Goal: Transaction & Acquisition: Purchase product/service

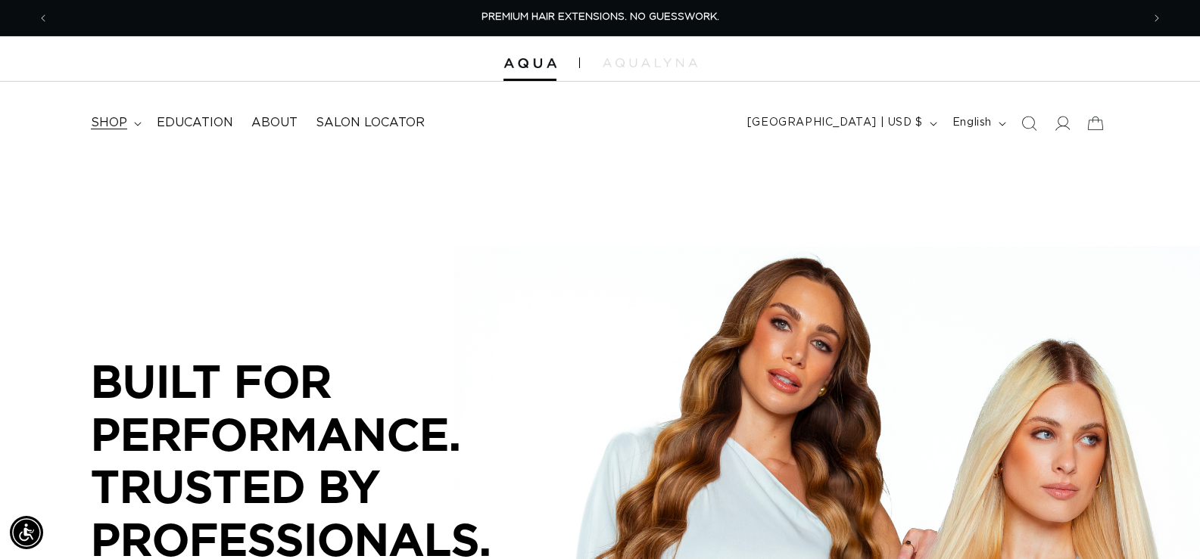
click at [125, 118] on span "shop" at bounding box center [109, 123] width 36 height 16
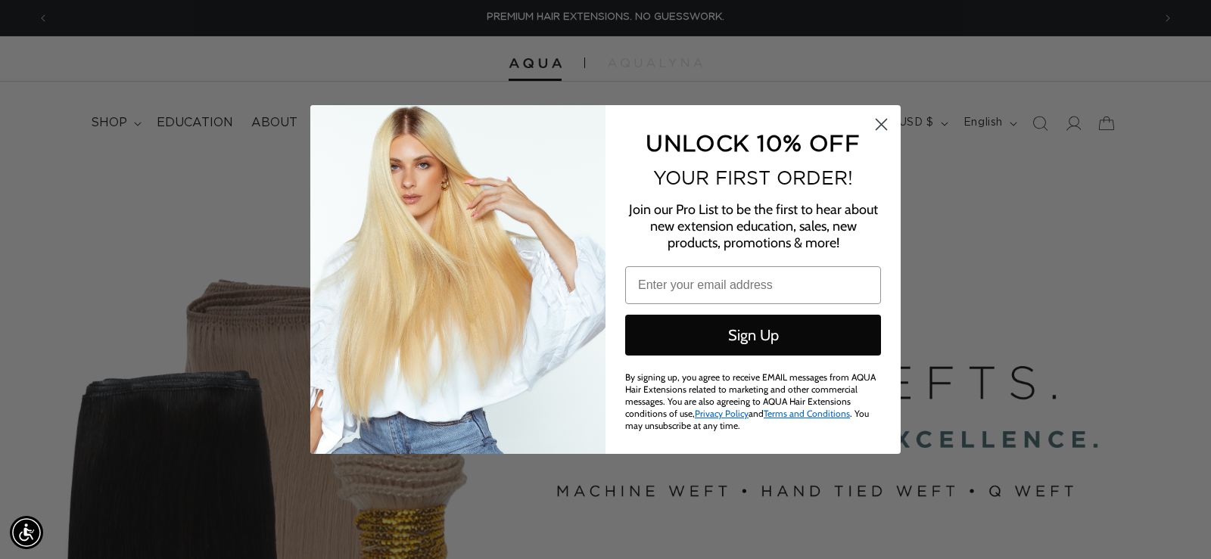
click at [880, 125] on circle "Close dialog" at bounding box center [881, 124] width 25 height 25
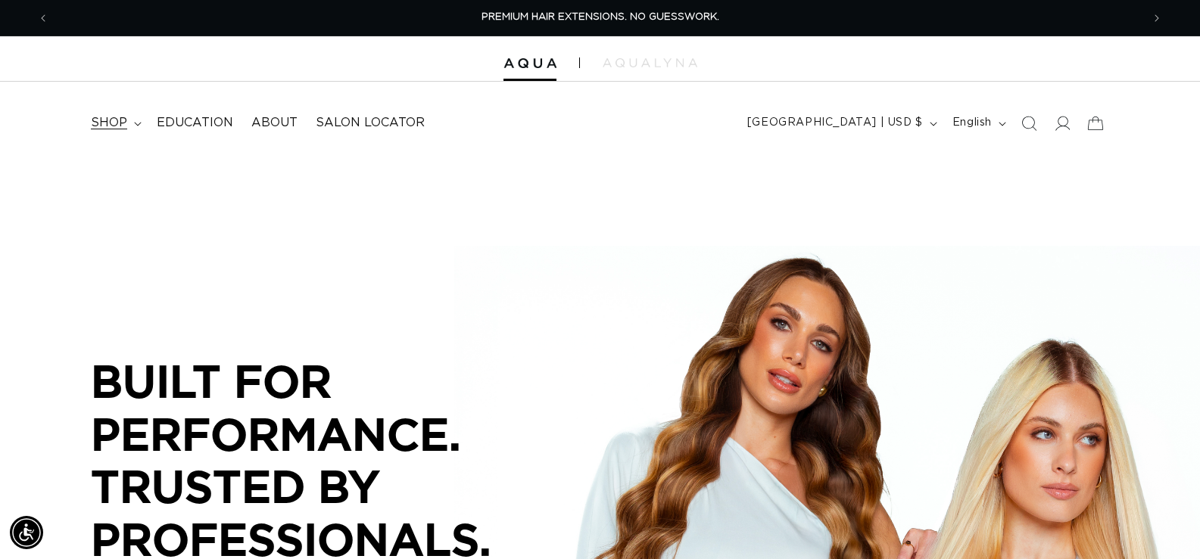
click at [114, 122] on span "shop" at bounding box center [109, 123] width 36 height 16
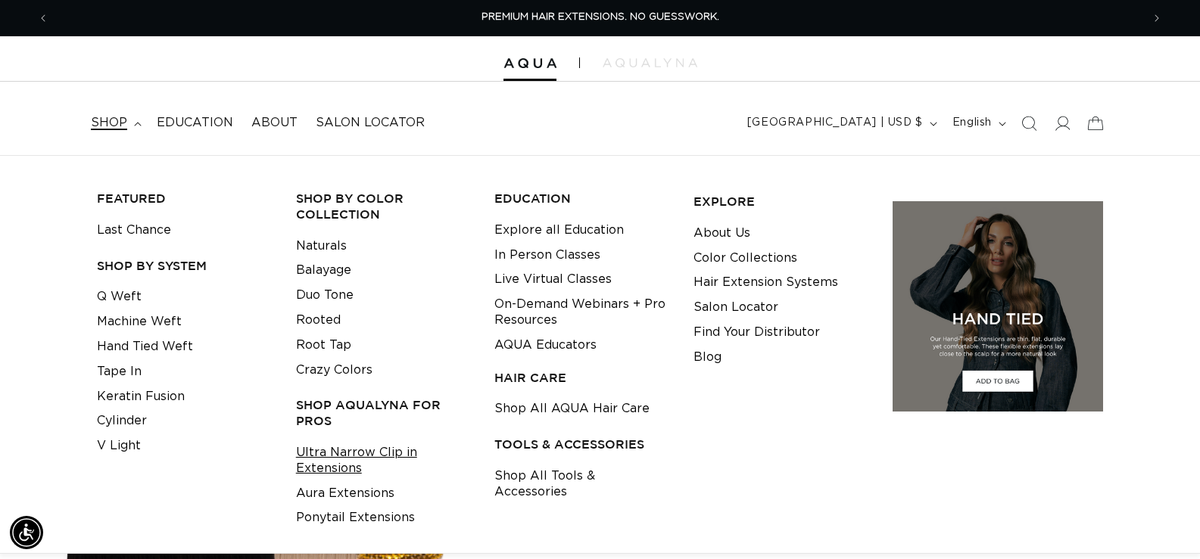
click at [348, 455] on link "Ultra Narrow Clip in Extensions" at bounding box center [384, 461] width 176 height 41
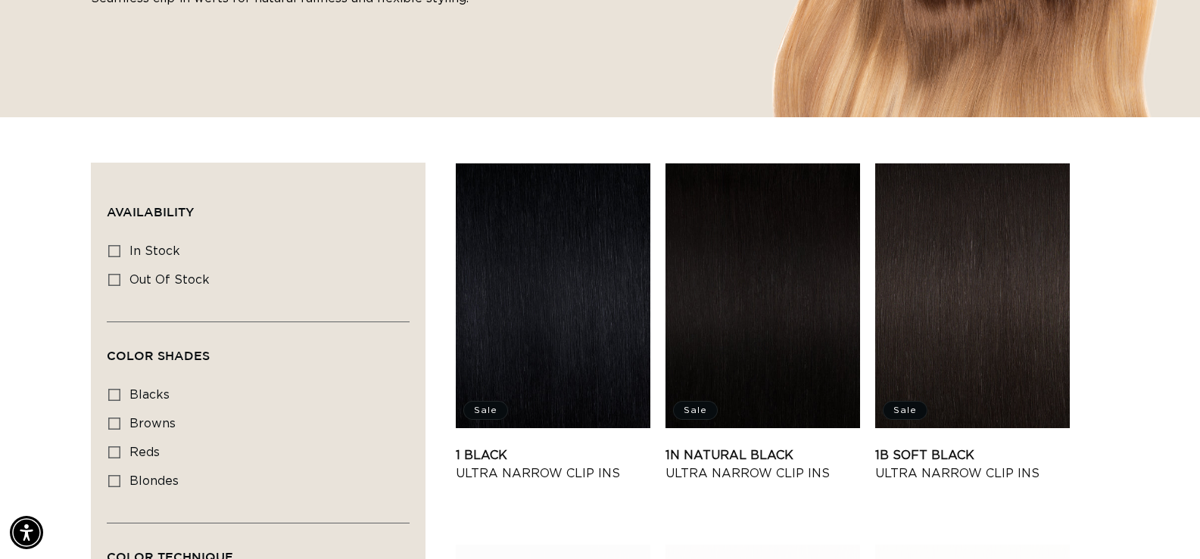
scroll to position [454, 0]
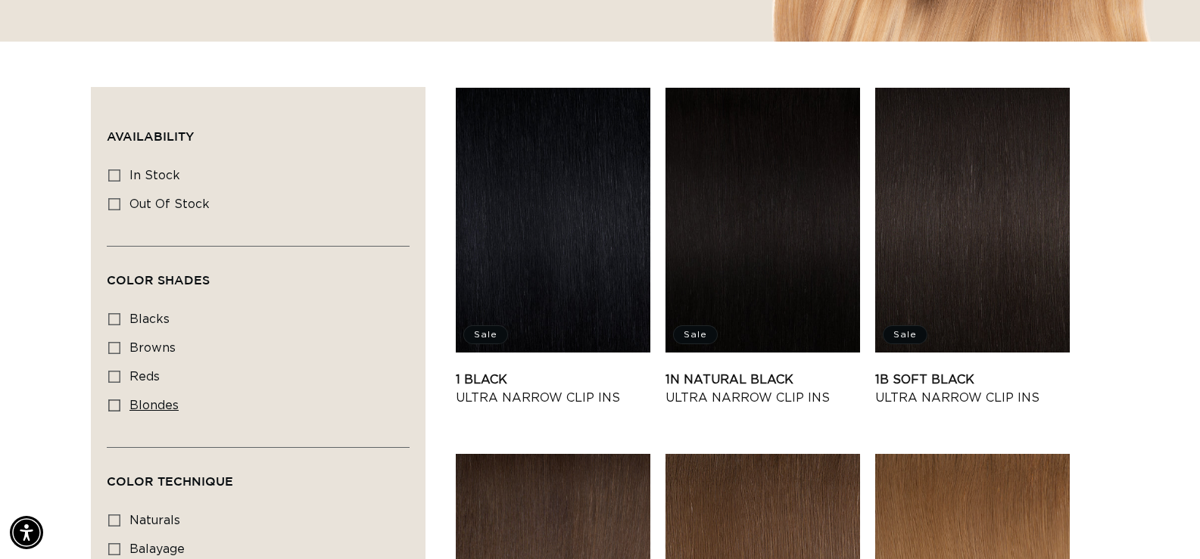
click at [109, 400] on rect at bounding box center [114, 405] width 11 height 11
click at [109, 400] on input "blondes blondes (22 products)" at bounding box center [114, 406] width 12 height 12
checkbox input "true"
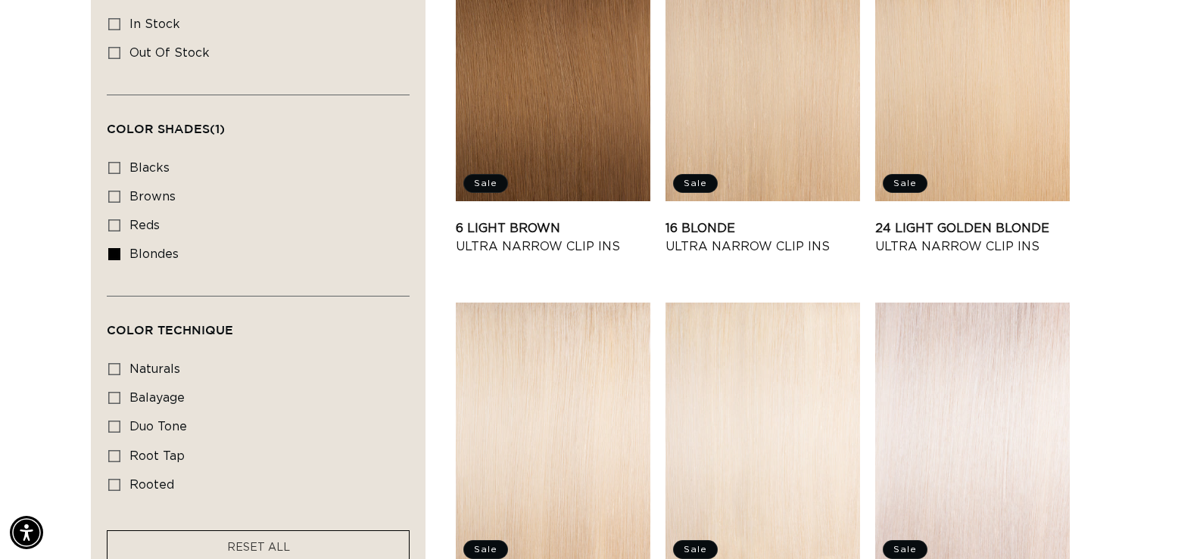
scroll to position [681, 0]
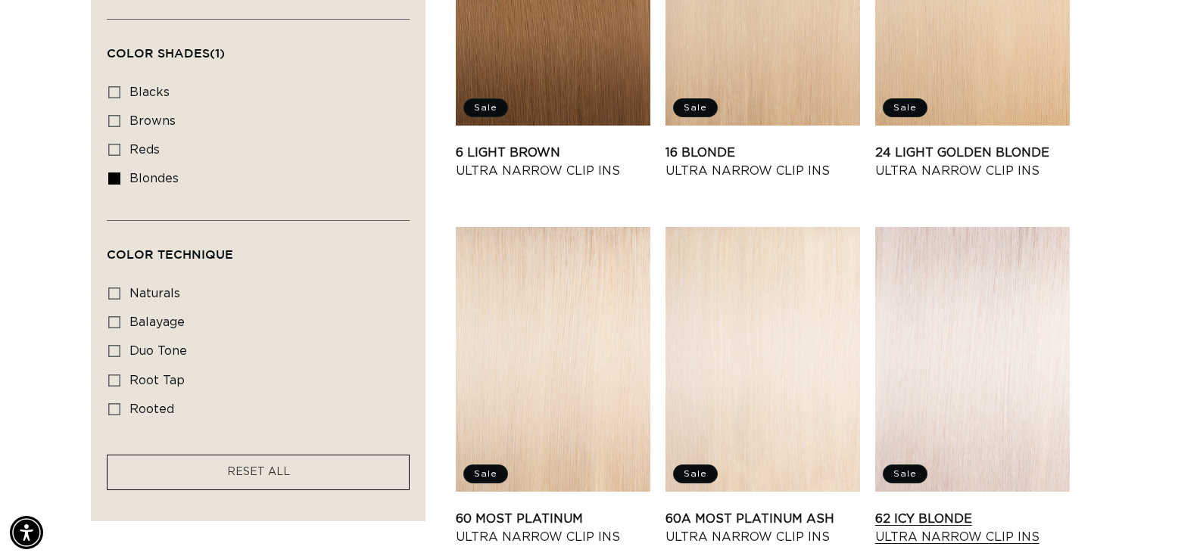
click at [1005, 510] on link "62 Icy Blonde Ultra Narrow Clip Ins" at bounding box center [972, 528] width 195 height 36
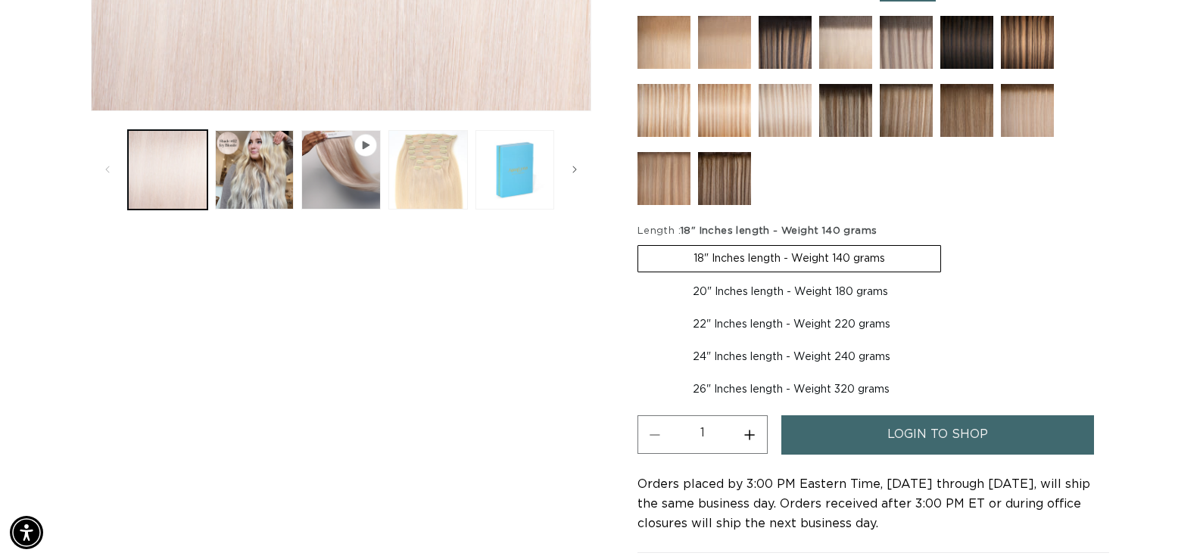
scroll to position [757, 0]
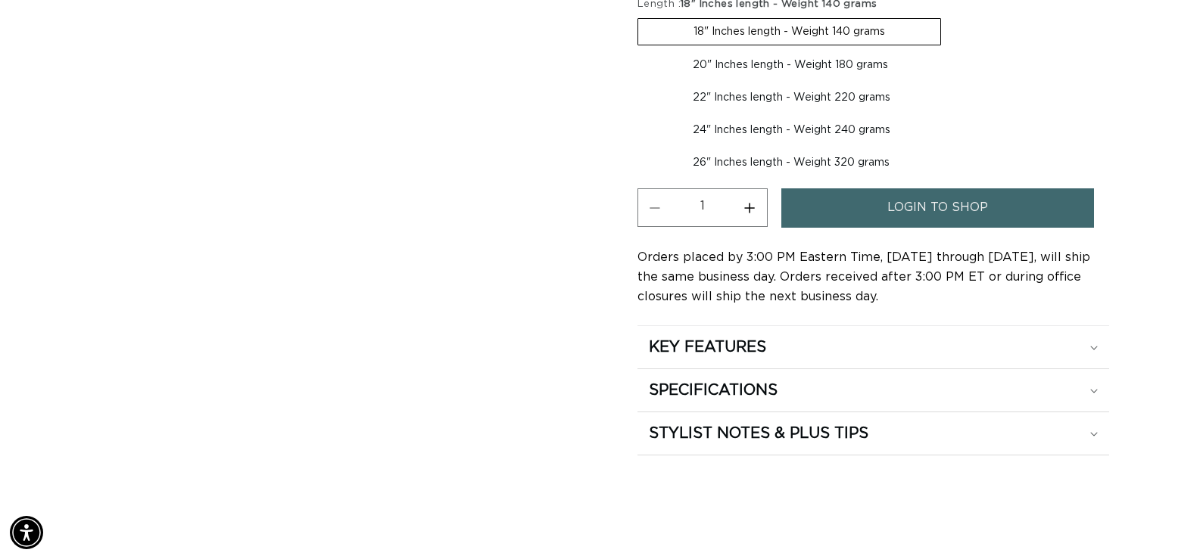
click at [1012, 207] on link "login to shop" at bounding box center [937, 207] width 313 height 39
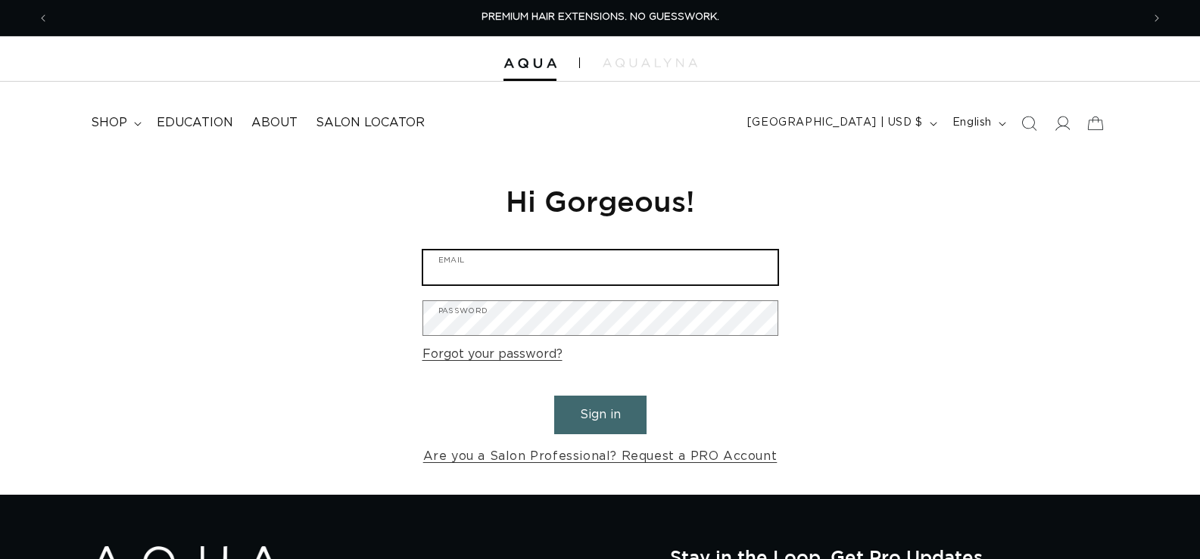
type input "[EMAIL_ADDRESS][DOMAIN_NAME]"
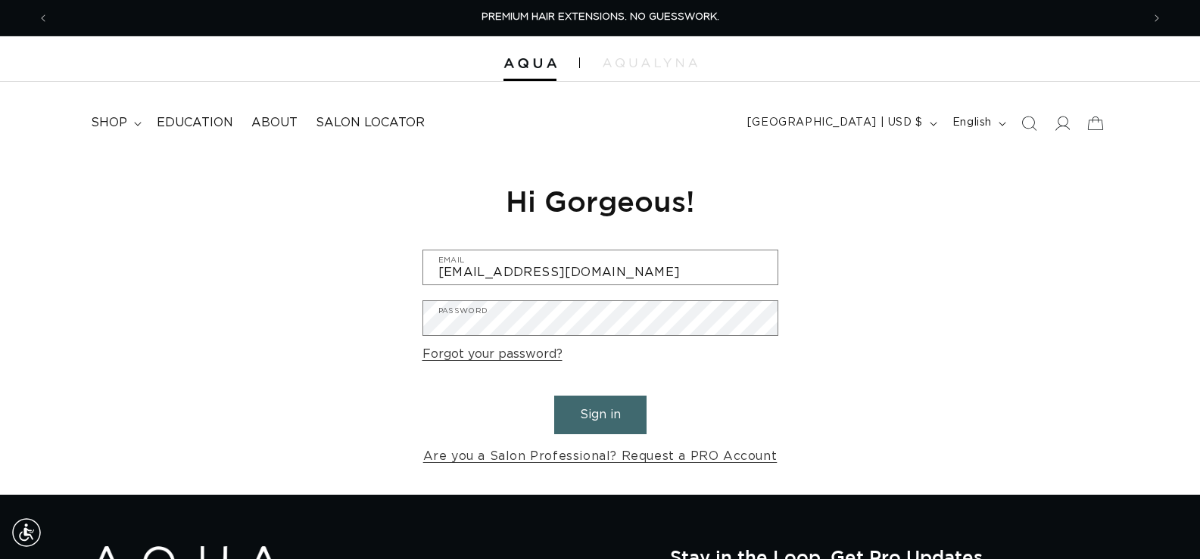
click at [596, 413] on button "Sign in" at bounding box center [600, 415] width 92 height 39
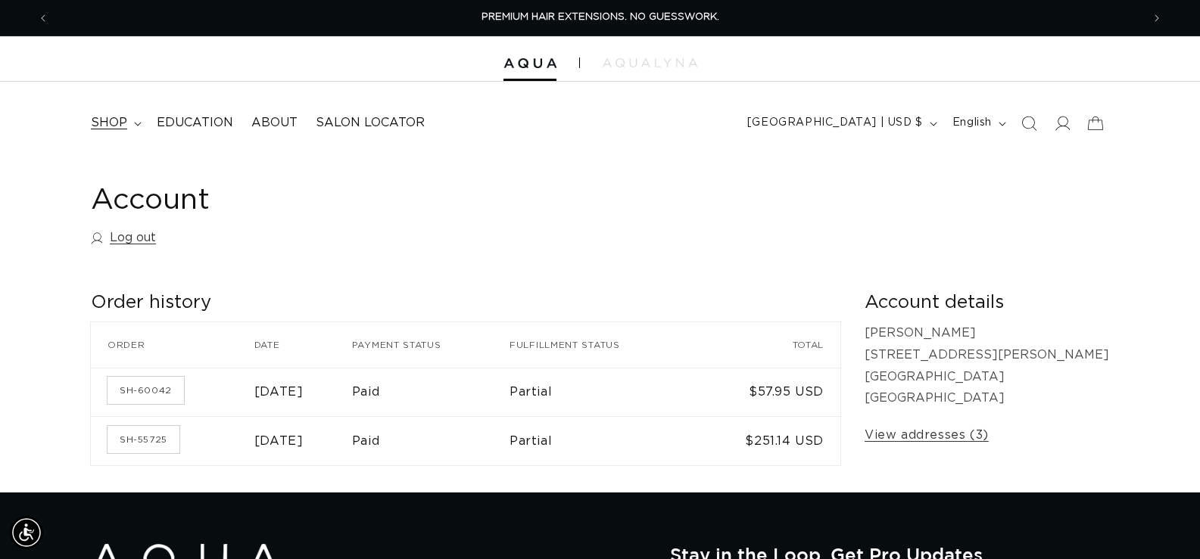
click at [127, 122] on summary "shop" at bounding box center [115, 123] width 66 height 34
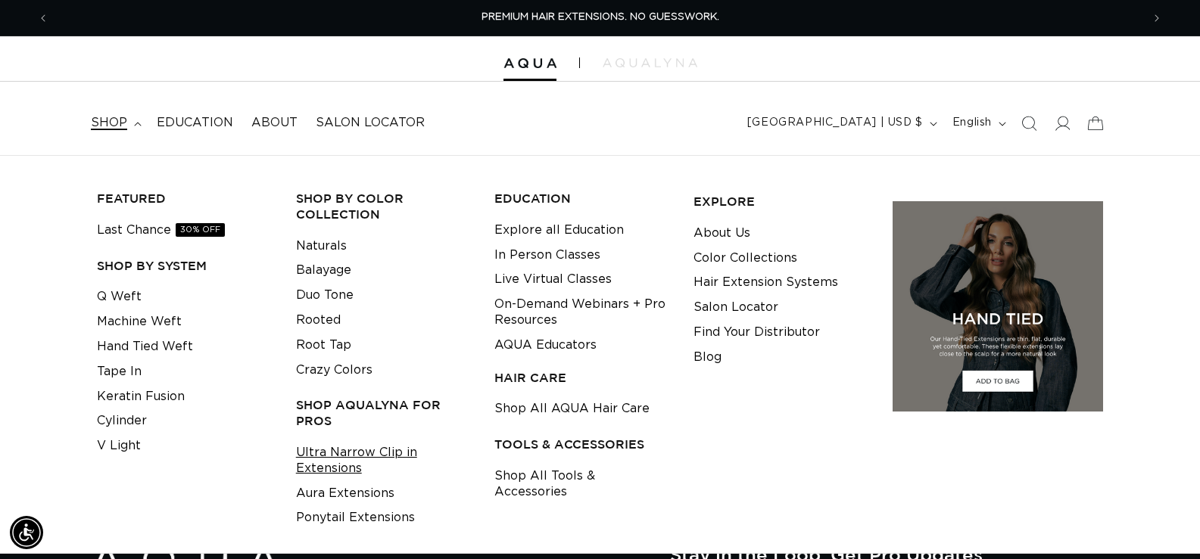
click at [328, 466] on link "Ultra Narrow Clip in Extensions" at bounding box center [384, 461] width 176 height 41
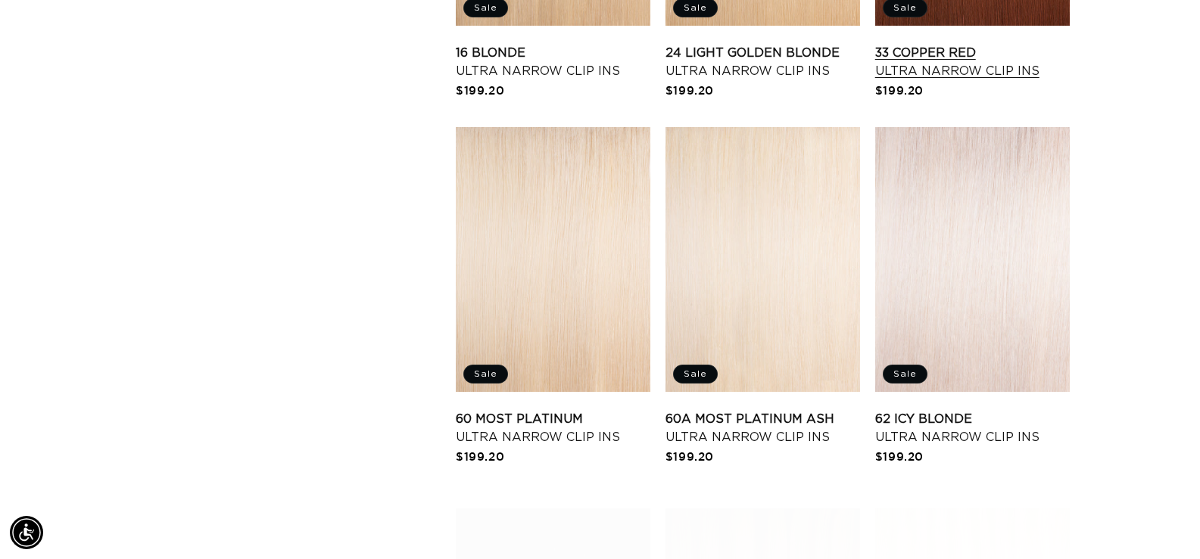
scroll to position [1590, 0]
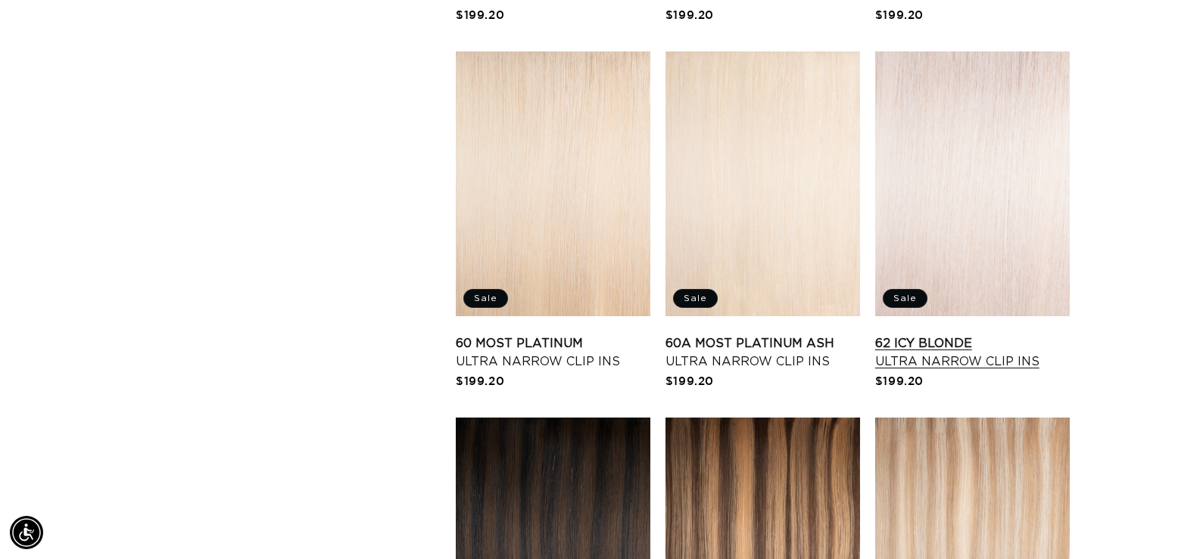
click at [957, 335] on link "62 Icy Blonde Ultra Narrow Clip Ins" at bounding box center [972, 353] width 195 height 36
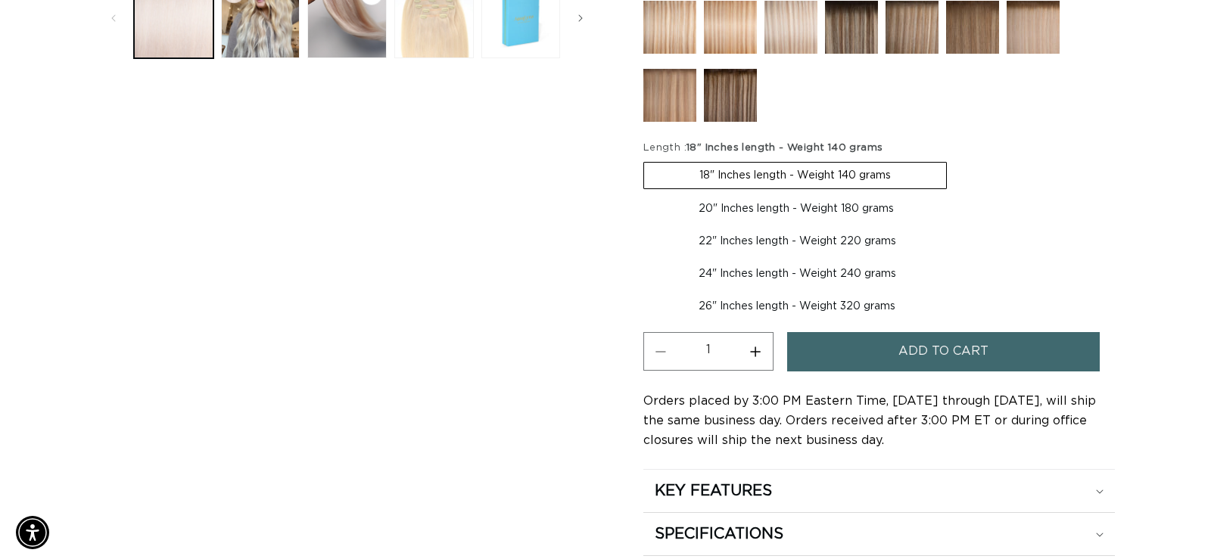
scroll to position [833, 0]
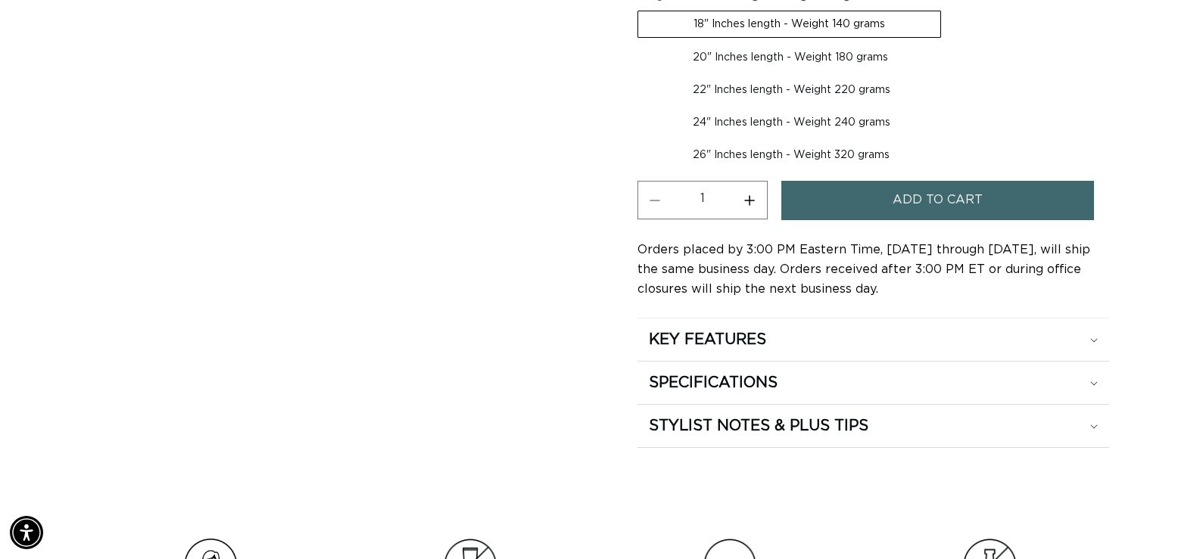
click at [888, 206] on button "Add to cart" at bounding box center [937, 200] width 313 height 39
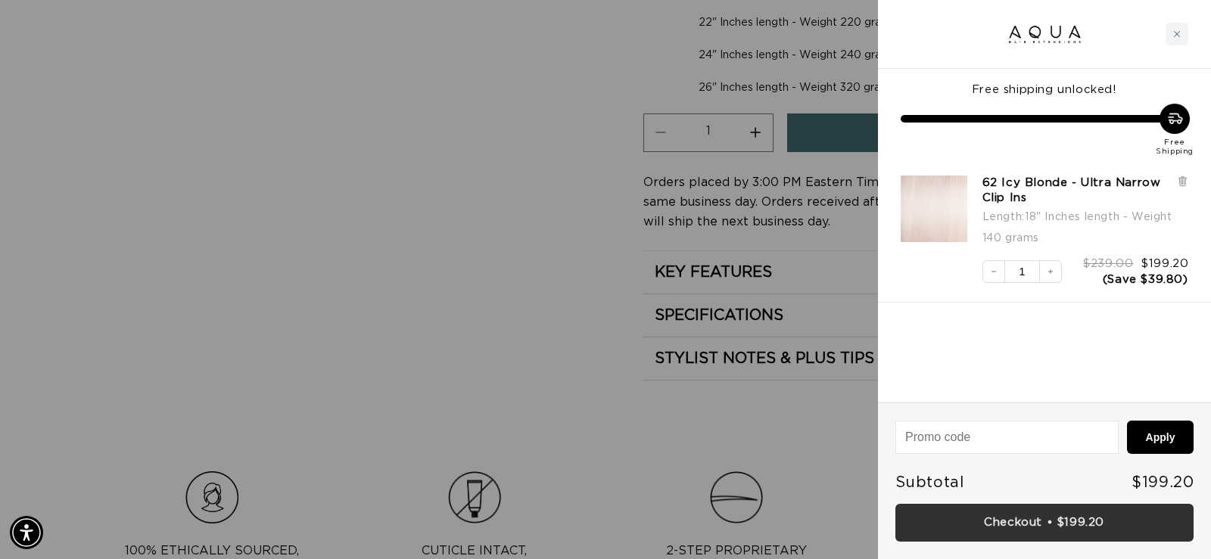
click at [1059, 519] on link "Checkout • $199.20" at bounding box center [1044, 523] width 298 height 39
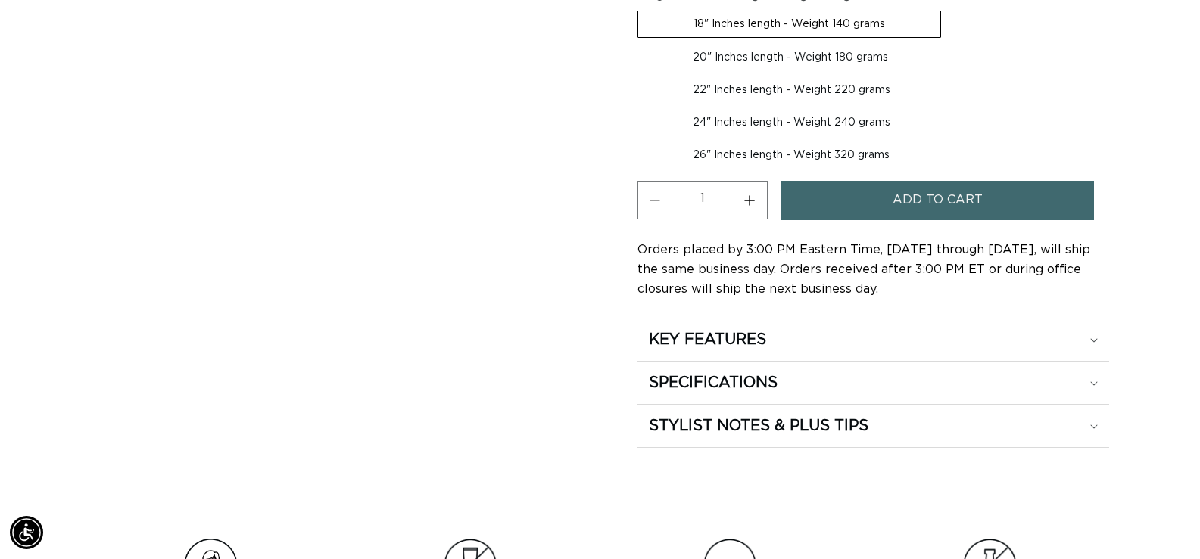
click at [834, 88] on label "22" Inches length - Weight 220 grams Variant sold out or unavailable" at bounding box center [791, 90] width 308 height 26
click at [951, 42] on input "22" Inches length - Weight 220 grams Variant sold out or unavailable" at bounding box center [951, 42] width 1 height 1
radio input "true"
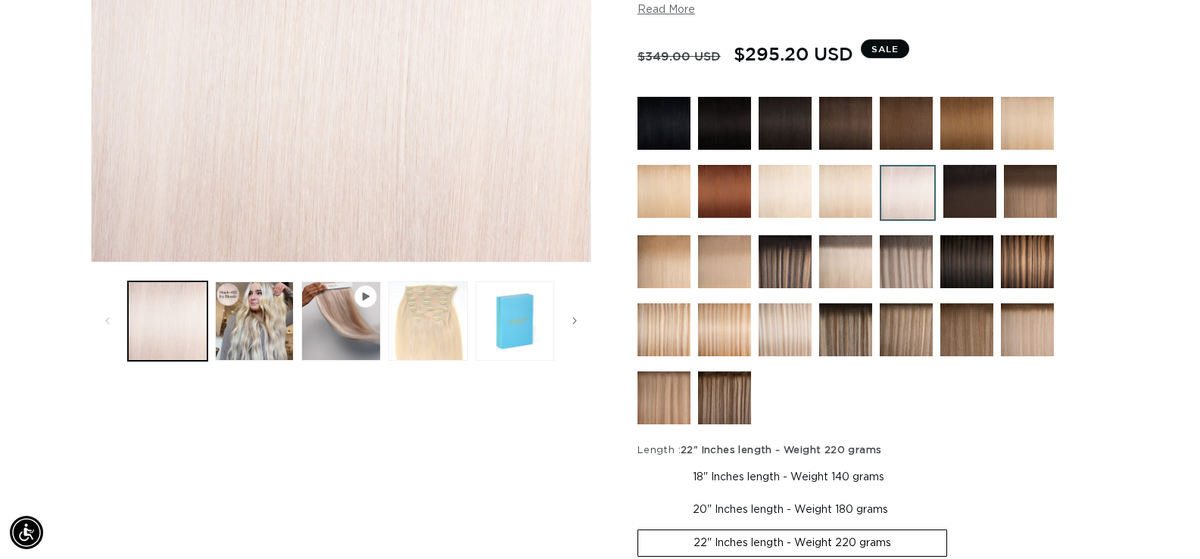
scroll to position [454, 0]
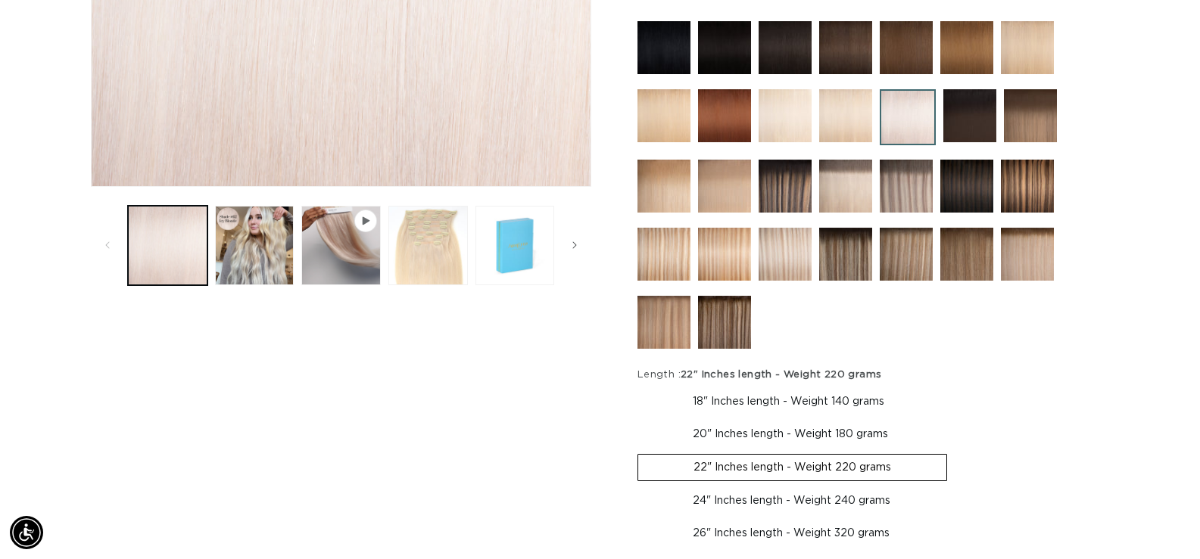
click at [870, 437] on label "20" Inches length - Weight 180 grams Variant sold out or unavailable" at bounding box center [790, 435] width 306 height 26
click at [947, 387] on input "20" Inches length - Weight 180 grams Variant sold out or unavailable" at bounding box center [947, 386] width 1 height 1
radio input "true"
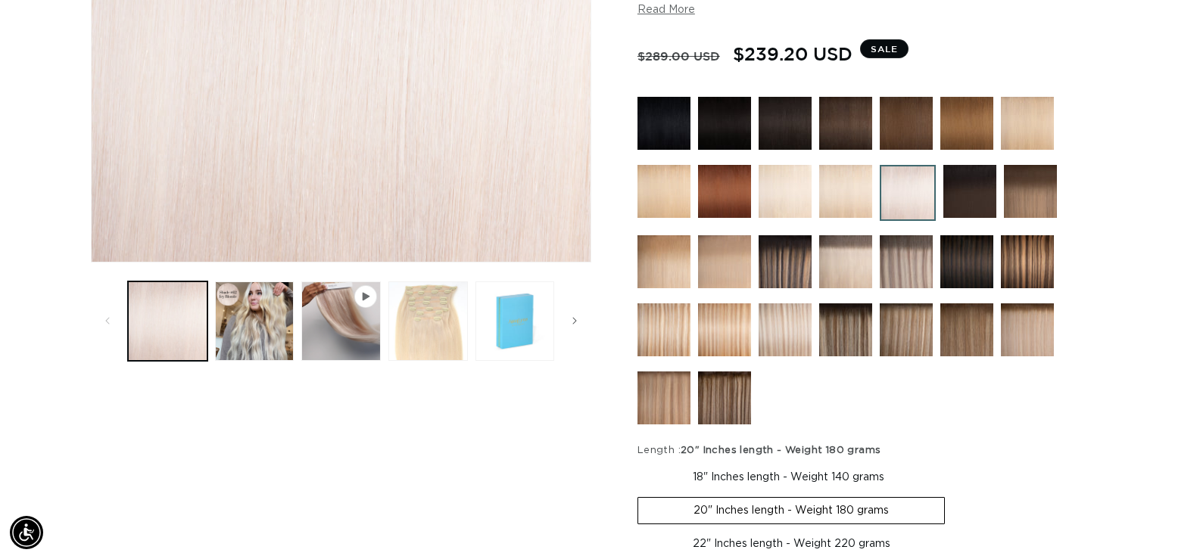
scroll to position [454, 0]
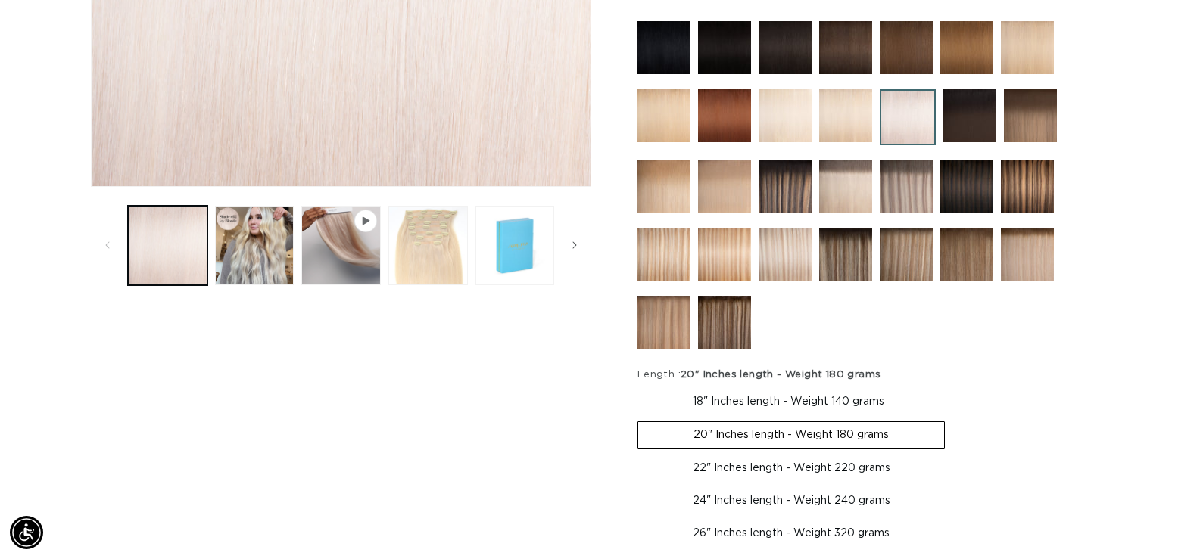
click at [866, 469] on label "22" Inches length - Weight 220 grams Variant sold out or unavailable" at bounding box center [791, 469] width 308 height 26
click at [952, 419] on input "22" Inches length - Weight 220 grams Variant sold out or unavailable" at bounding box center [952, 419] width 1 height 1
radio input "true"
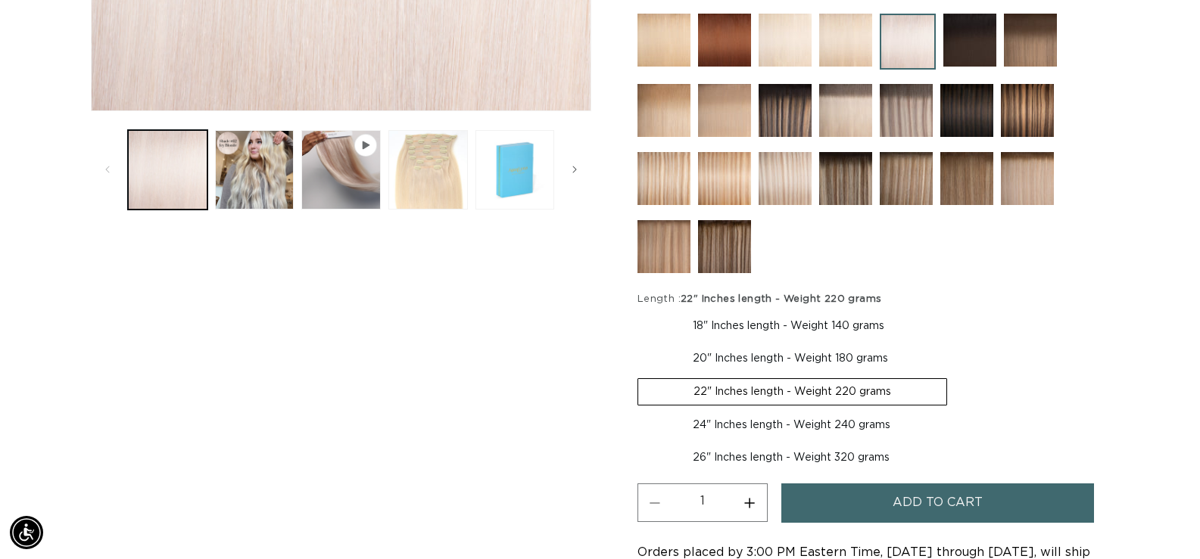
click at [787, 323] on label "18" Inches length - Weight 140 grams Variant sold out or unavailable" at bounding box center [788, 326] width 302 height 26
click at [642, 311] on input "18" Inches length - Weight 140 grams Variant sold out or unavailable" at bounding box center [641, 310] width 1 height 1
radio input "true"
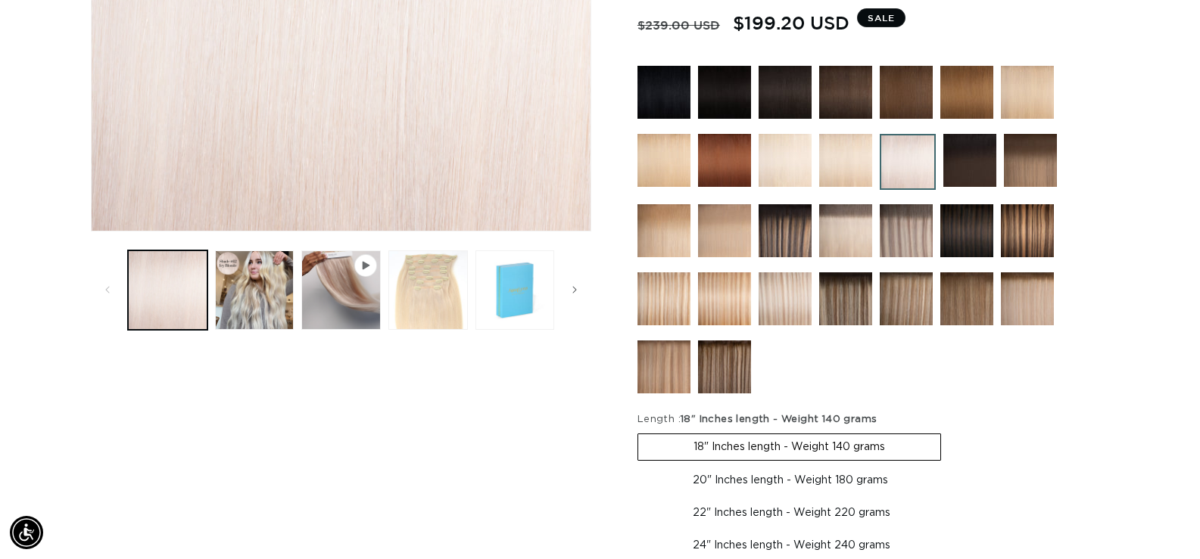
scroll to position [182, 0]
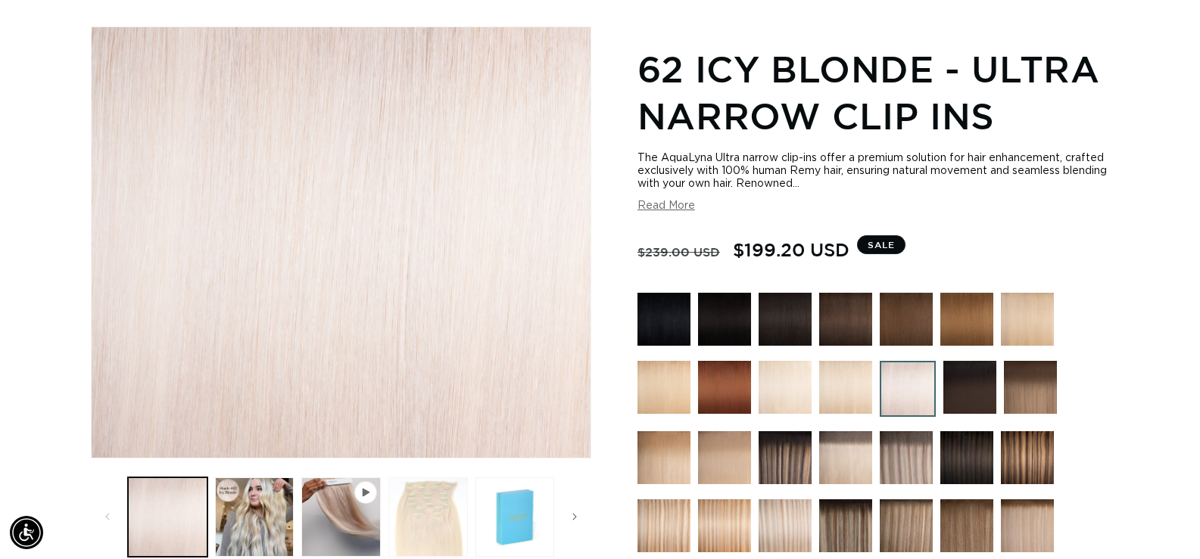
click at [411, 525] on button "Load image 3 in gallery view" at bounding box center [427, 517] width 79 height 79
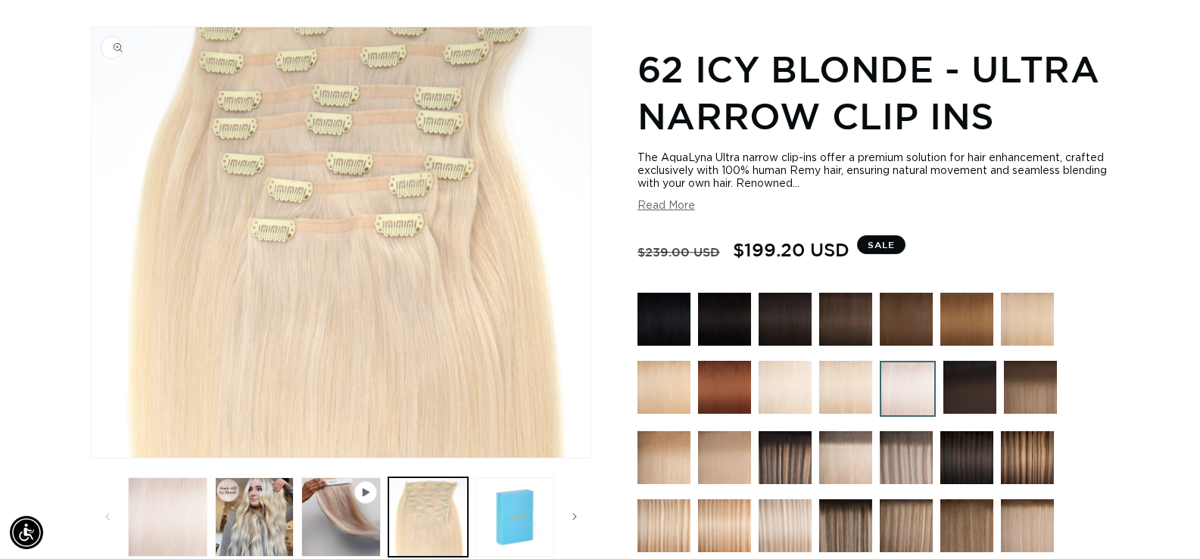
click at [327, 225] on img "Gallery Viewer" at bounding box center [341, 242] width 499 height 431
click at [625, 225] on div "Image 3 is now available in gallery view Skip to product information Open media…" at bounding box center [600, 562] width 1018 height 1072
click at [577, 513] on icon "Slide right" at bounding box center [574, 517] width 5 height 17
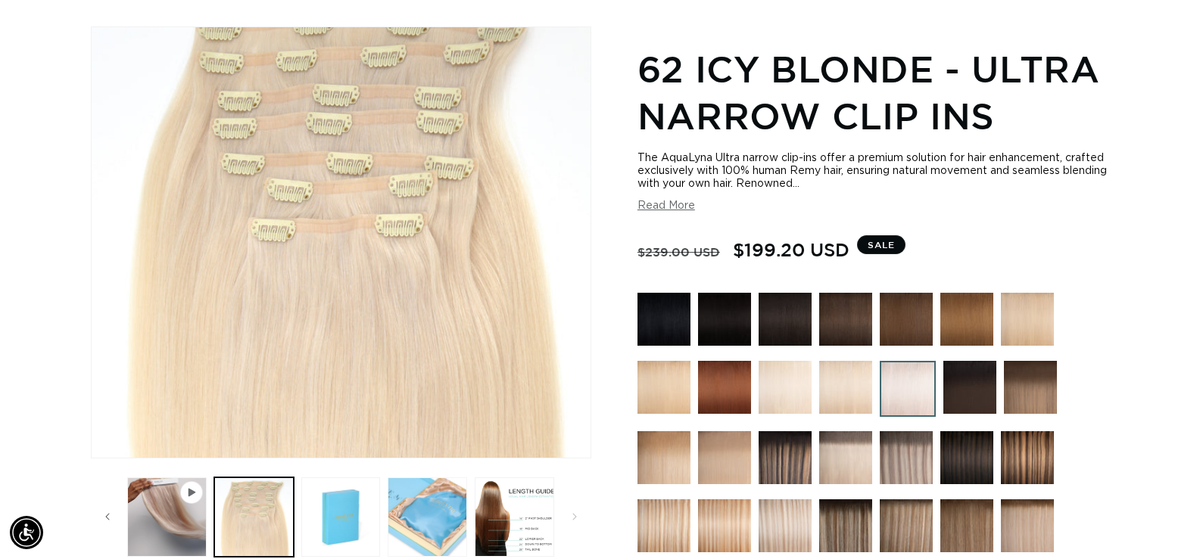
click at [415, 508] on button "Load image 5 in gallery view" at bounding box center [427, 517] width 79 height 79
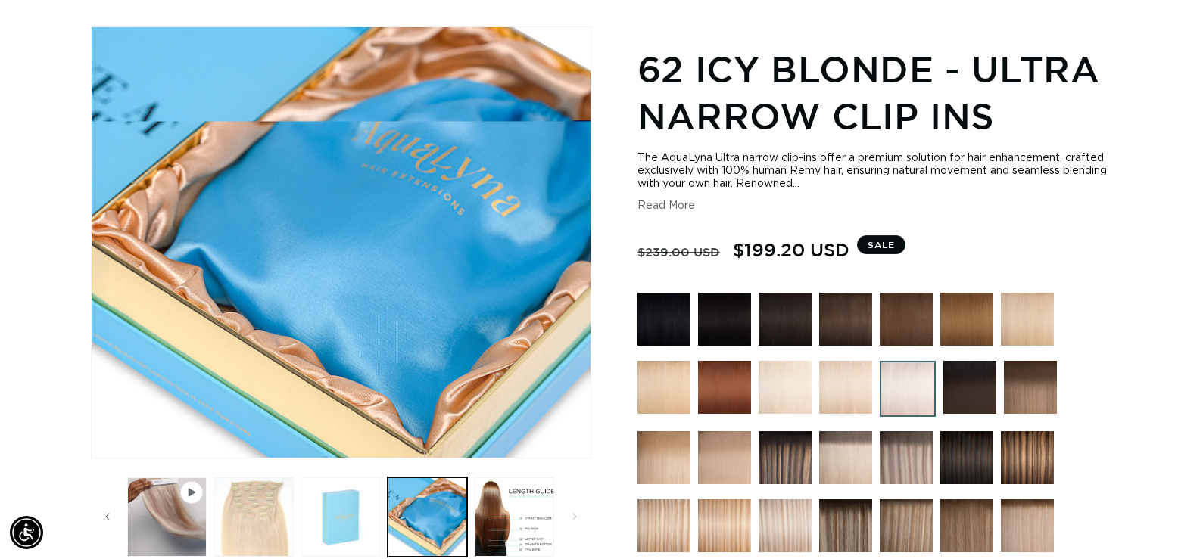
click at [354, 523] on button "Load image 4 in gallery view" at bounding box center [340, 517] width 79 height 79
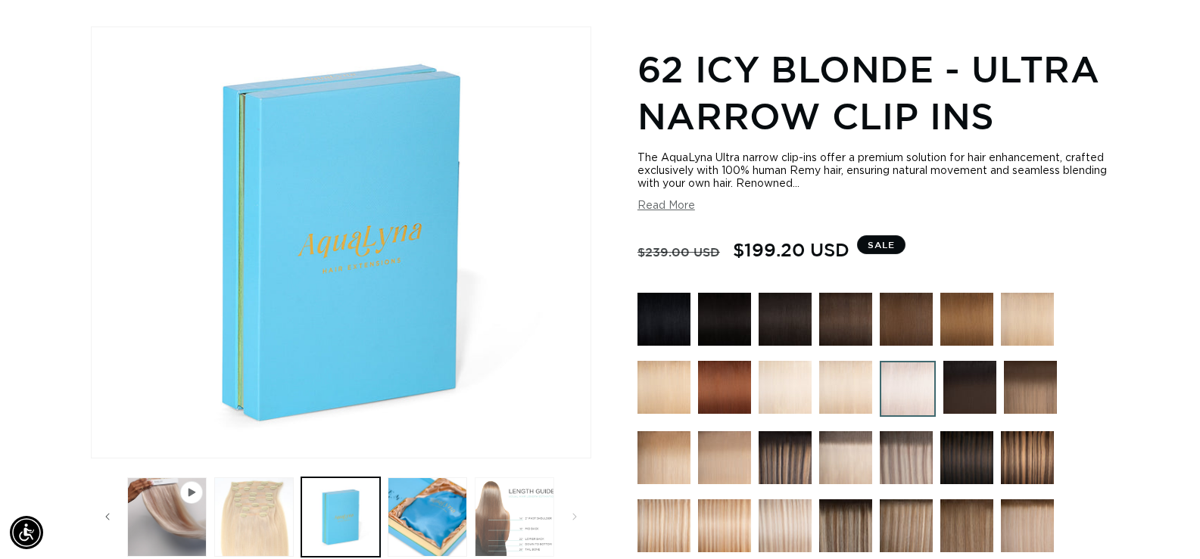
click at [512, 520] on button "Load image 6 in gallery view" at bounding box center [514, 517] width 79 height 79
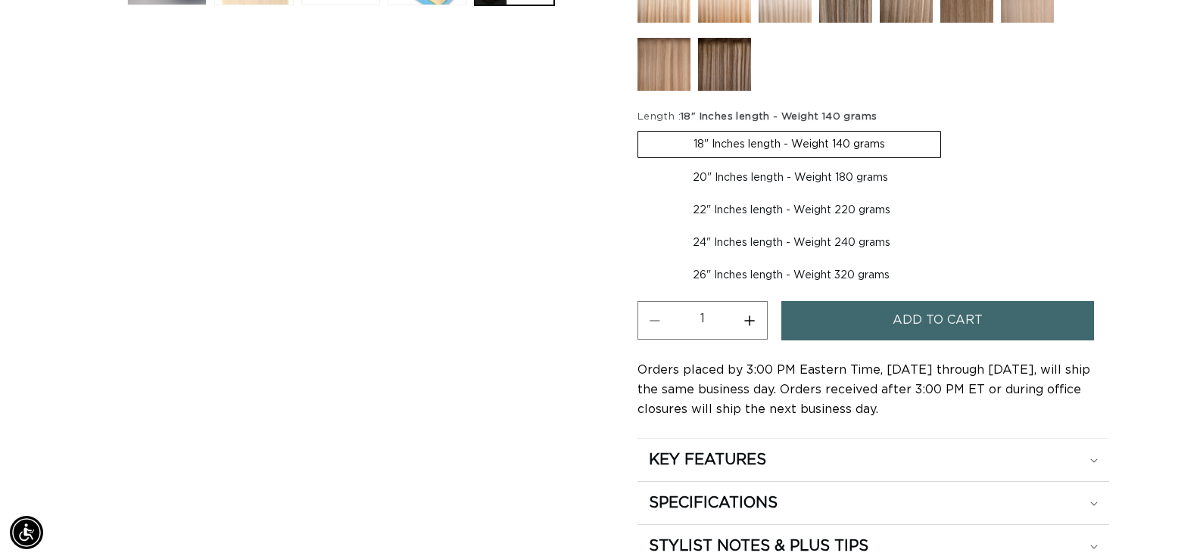
scroll to position [788, 0]
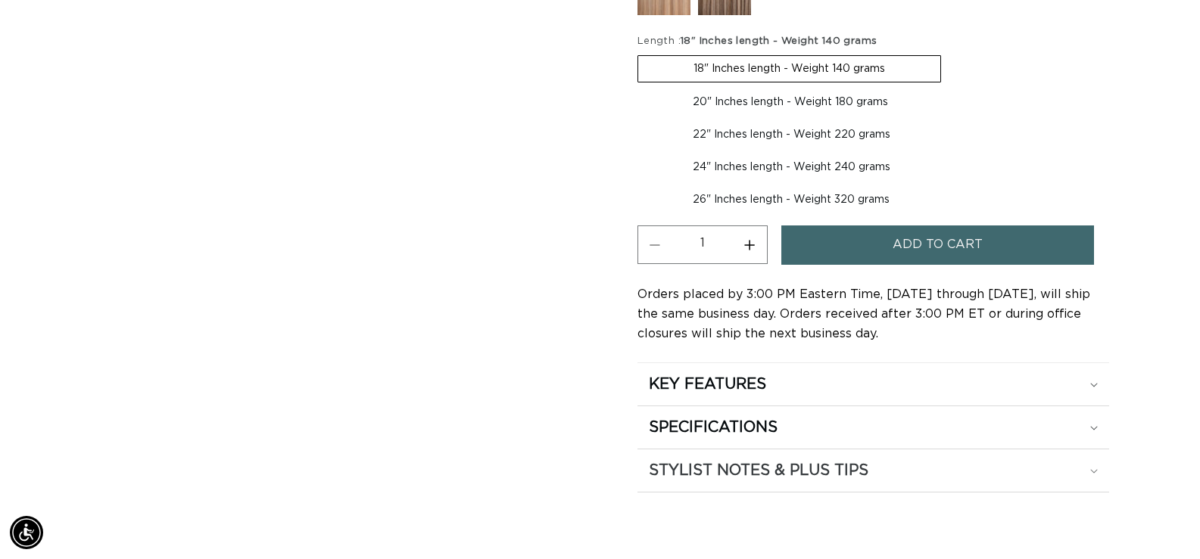
click at [1085, 469] on div "STYLIST NOTES & PLUS TIPS" at bounding box center [873, 471] width 449 height 20
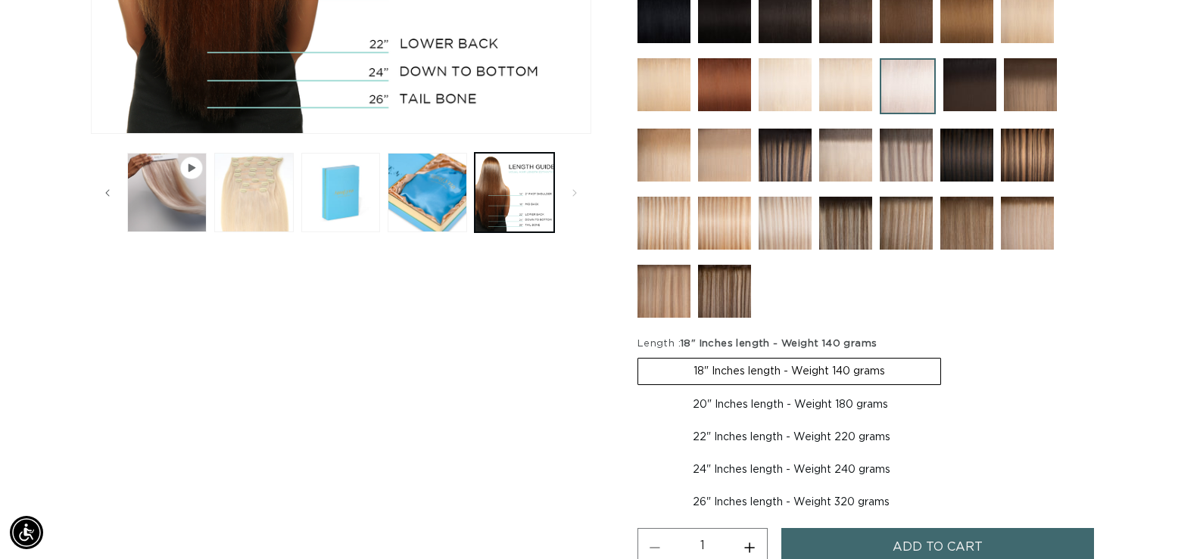
scroll to position [0, 0]
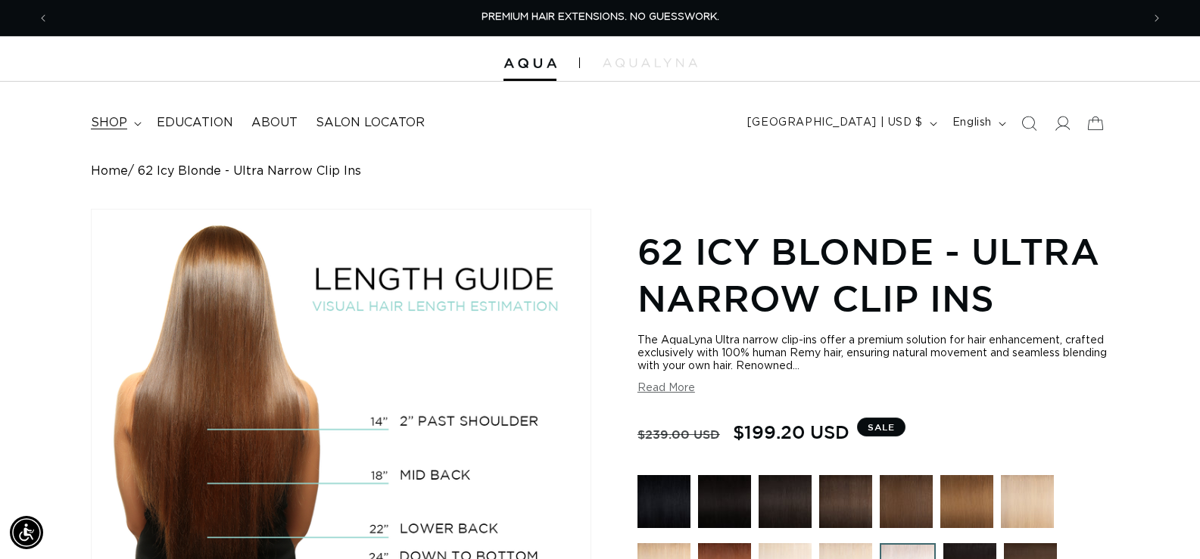
click at [123, 121] on span "shop" at bounding box center [109, 123] width 36 height 16
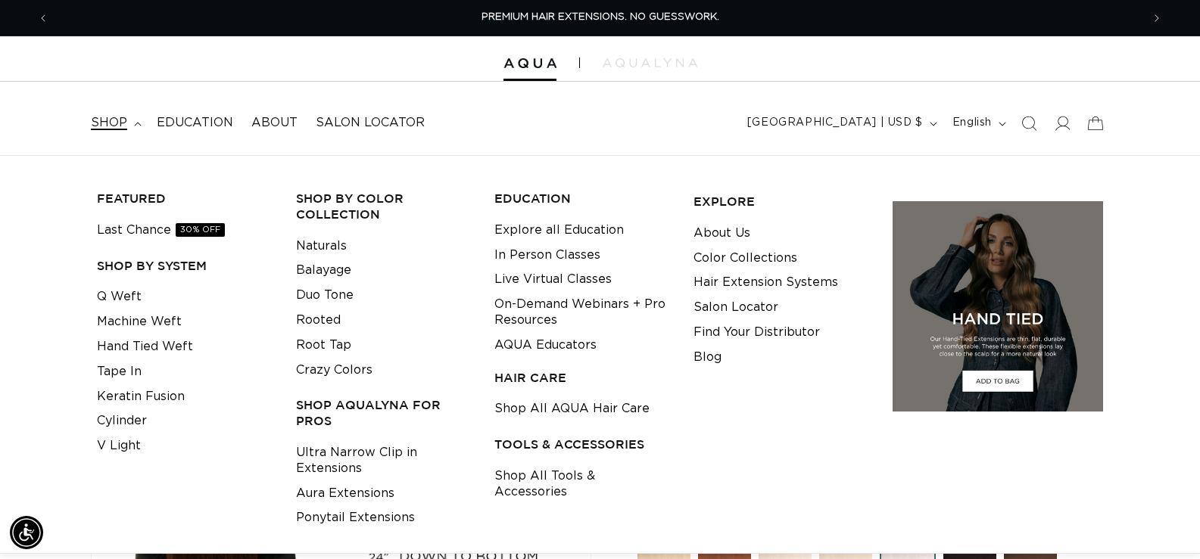
click at [650, 172] on div "FEATURED Last Chance 30% OFF SHOP BY SYSTEM Q Weft Machine Weft Hand Tied Weft …" at bounding box center [600, 354] width 1200 height 399
